Goal: Information Seeking & Learning: Find specific fact

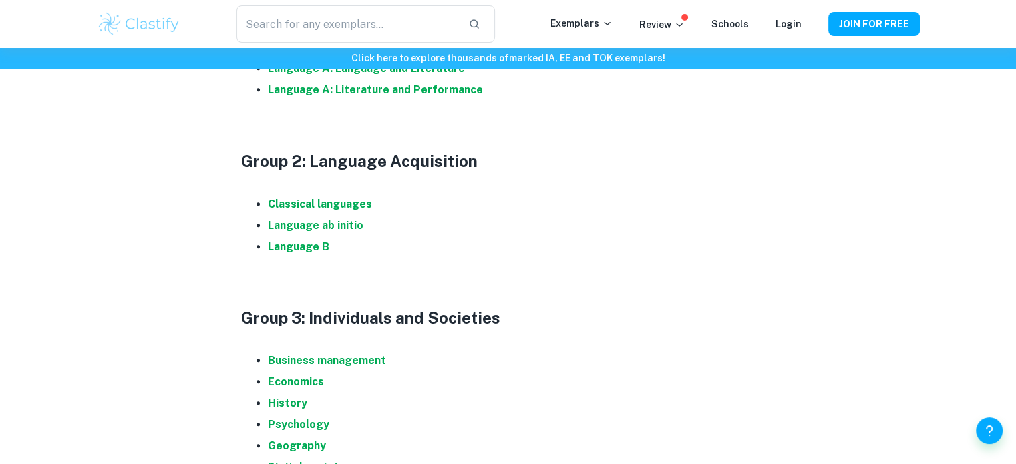
scroll to position [839, 0]
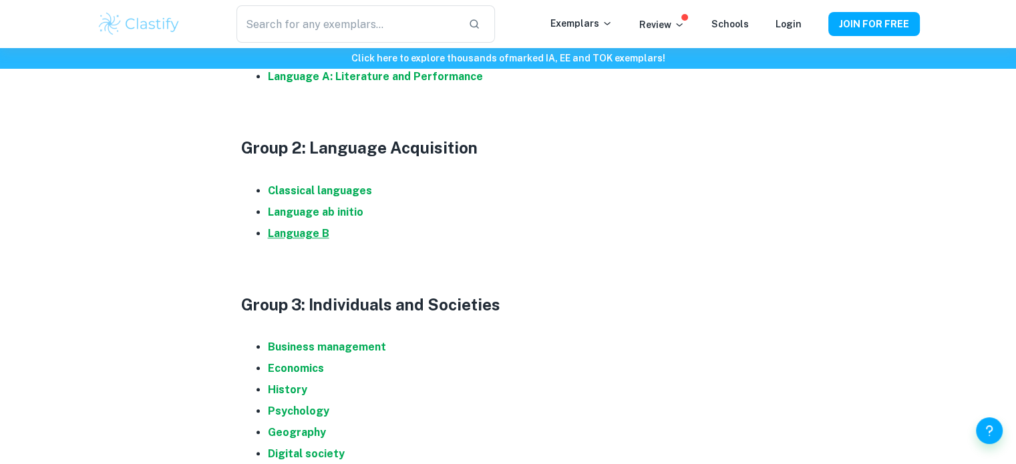
click at [287, 228] on strong "Language B" at bounding box center [298, 233] width 61 height 13
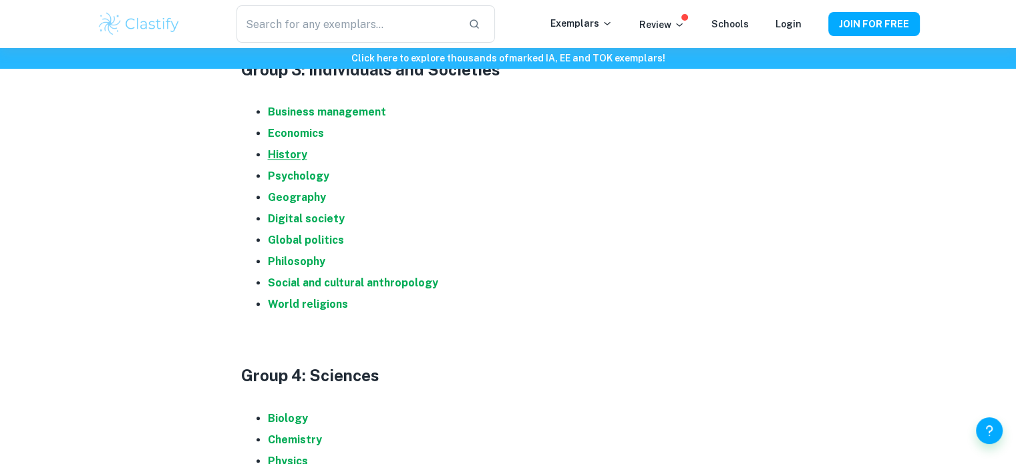
click at [291, 158] on strong "History" at bounding box center [287, 154] width 39 height 13
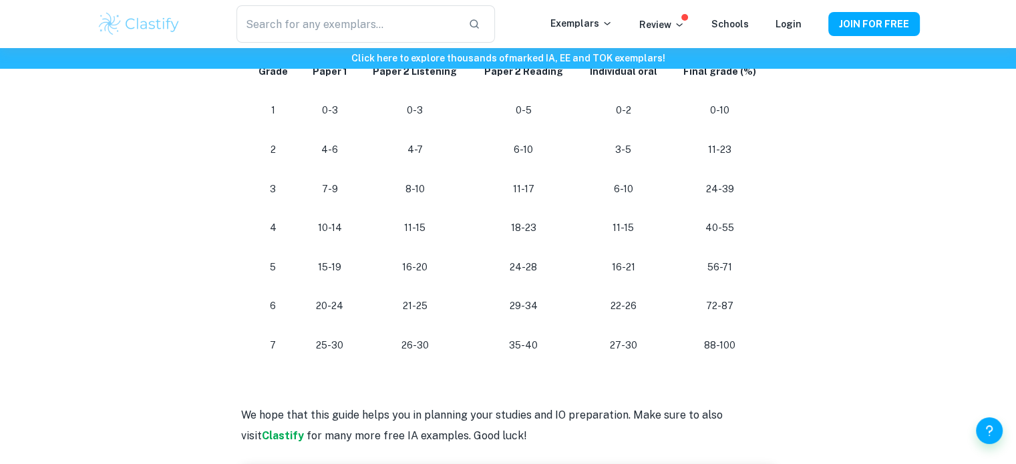
scroll to position [1239, 0]
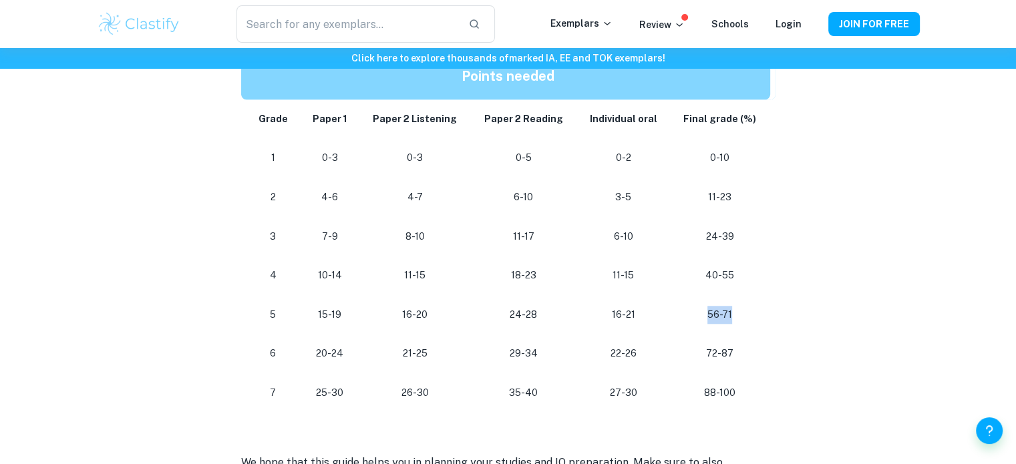
drag, startPoint x: 701, startPoint y: 315, endPoint x: 740, endPoint y: 315, distance: 38.7
click at [740, 315] on p "56-71" at bounding box center [719, 315] width 78 height 18
drag, startPoint x: 697, startPoint y: 360, endPoint x: 736, endPoint y: 355, distance: 39.1
click at [736, 355] on p "72-87" at bounding box center [719, 354] width 78 height 18
drag, startPoint x: 705, startPoint y: 395, endPoint x: 754, endPoint y: 395, distance: 48.7
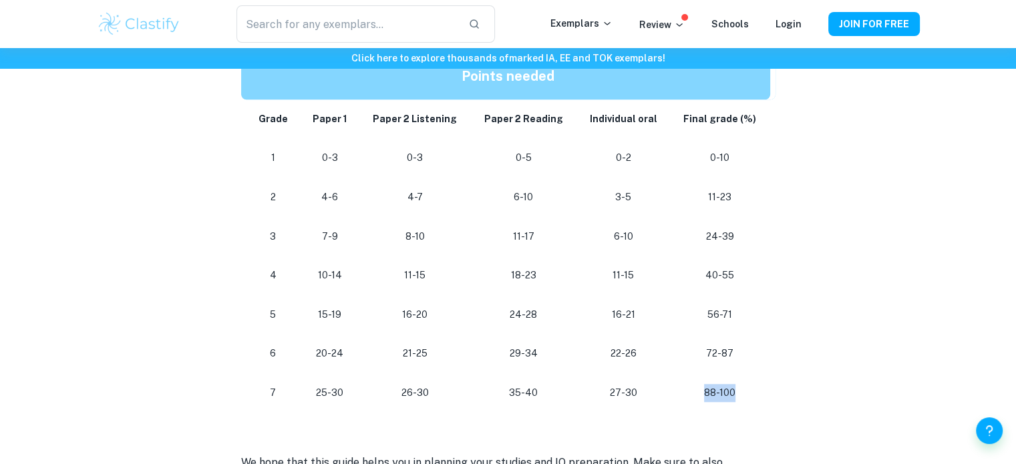
click at [754, 395] on p "88-100" at bounding box center [719, 393] width 78 height 18
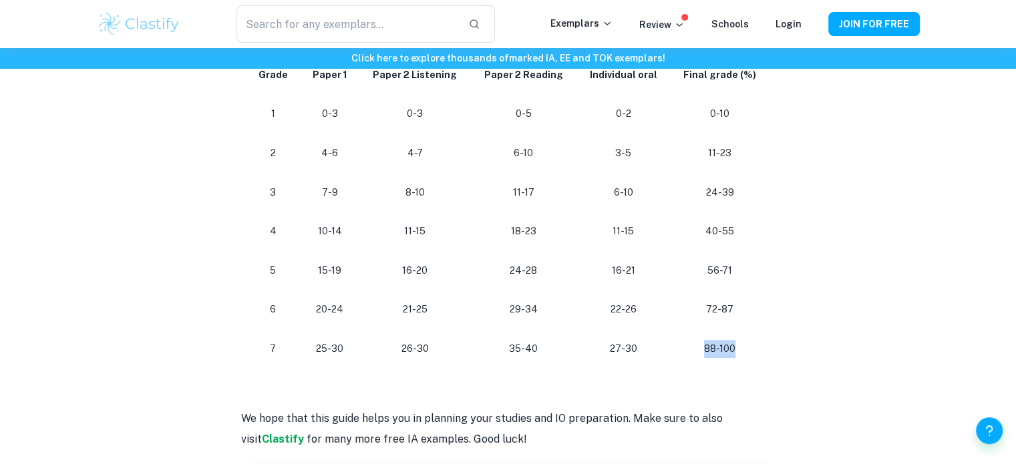
scroll to position [1284, 0]
drag, startPoint x: 690, startPoint y: 310, endPoint x: 716, endPoint y: 331, distance: 33.3
click at [716, 331] on tbody "Grade Paper 1 Paper 2 Listening Paper 2 Reading Individual oral Final grade (%)…" at bounding box center [508, 211] width 534 height 313
click at [716, 331] on td "88-100" at bounding box center [722, 348] width 105 height 39
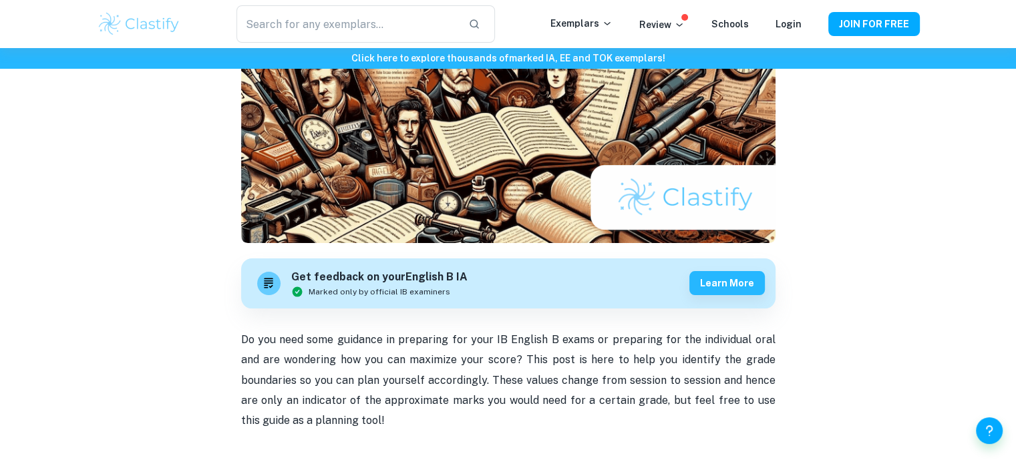
scroll to position [214, 0]
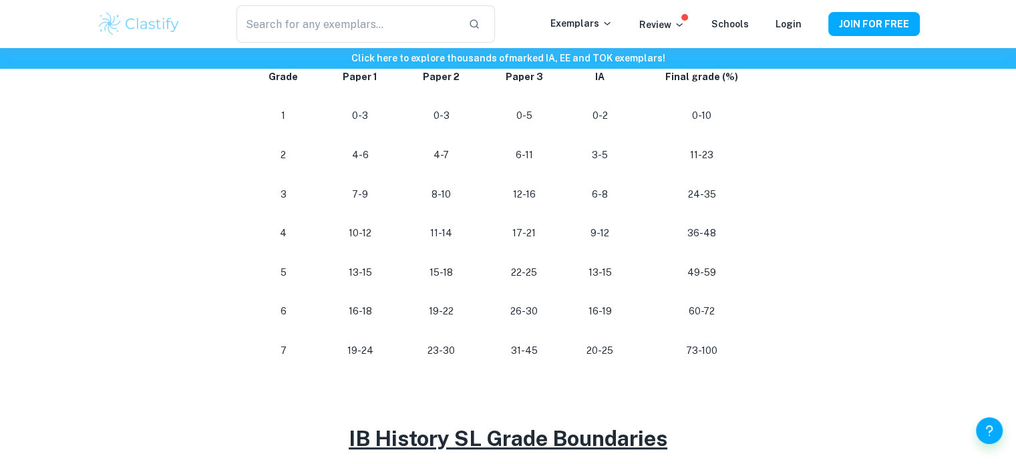
scroll to position [713, 0]
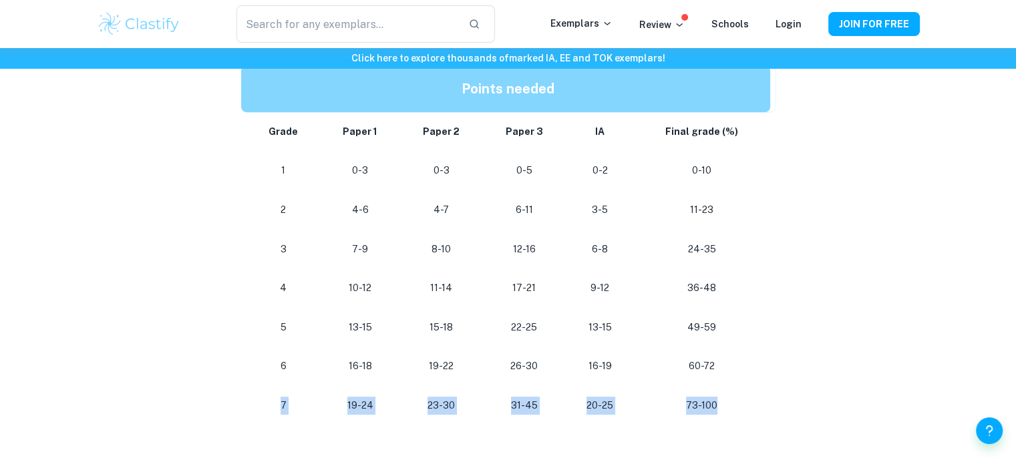
drag, startPoint x: 724, startPoint y: 360, endPoint x: 729, endPoint y: 416, distance: 56.3
click at [729, 416] on tbody "Grade Paper 1 Paper 2 Paper 3 IA Final grade (%) 1 0-3 0-3 0-5 0-2 0-10 2 4-6 4…" at bounding box center [508, 268] width 534 height 313
click at [729, 416] on td "73-100" at bounding box center [704, 405] width 141 height 39
